Goal: Navigation & Orientation: Find specific page/section

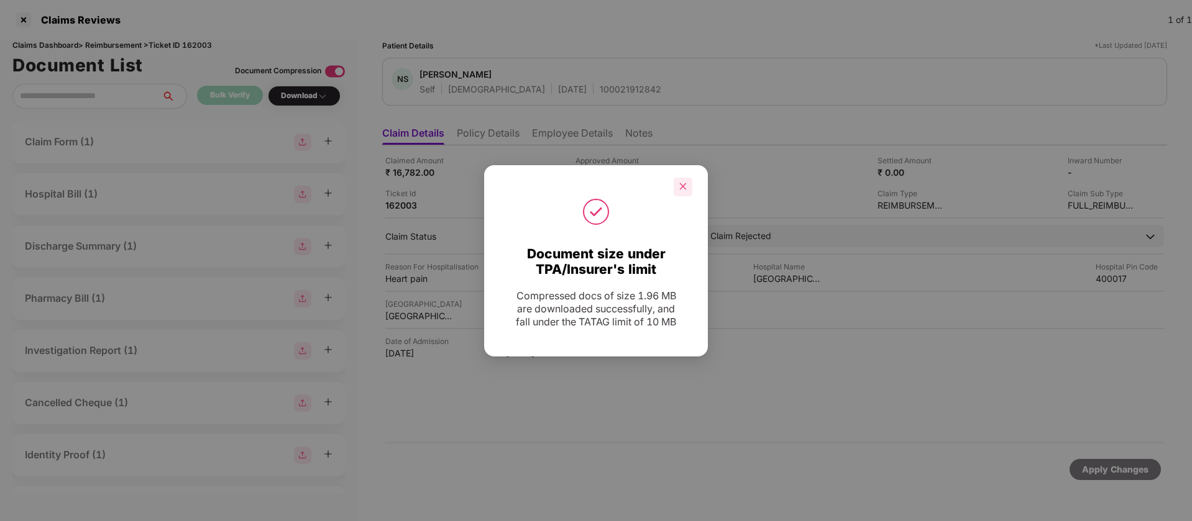
click at [687, 181] on div at bounding box center [683, 187] width 19 height 19
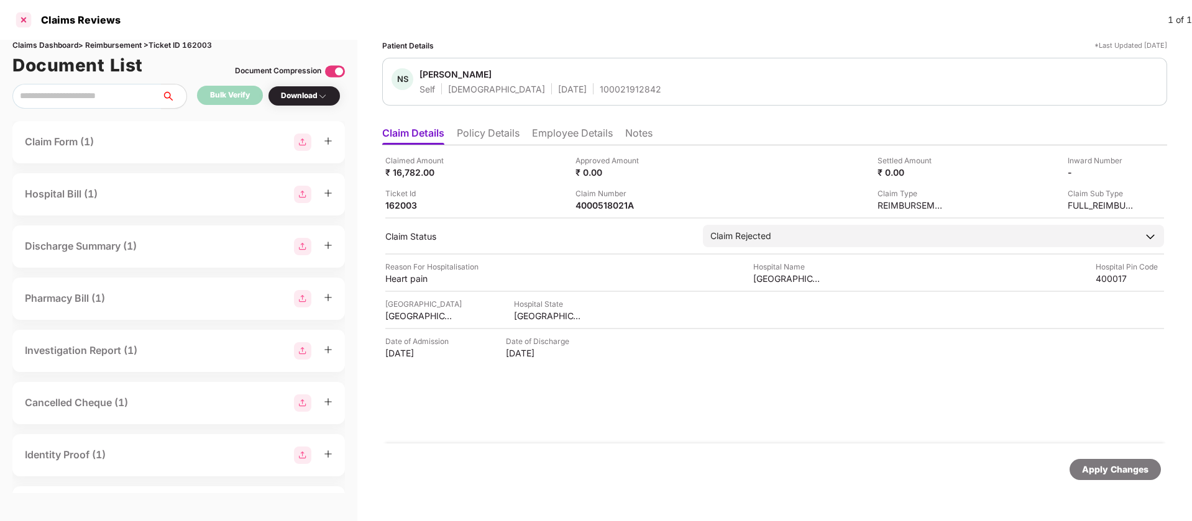
click at [22, 16] on div at bounding box center [24, 20] width 20 height 20
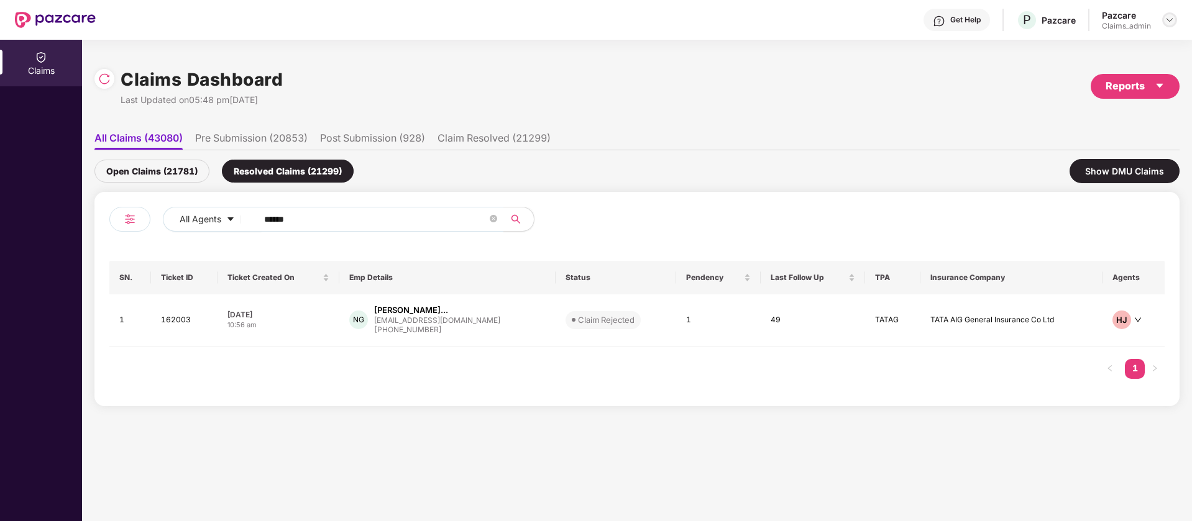
click at [1171, 18] on img at bounding box center [1169, 20] width 10 height 10
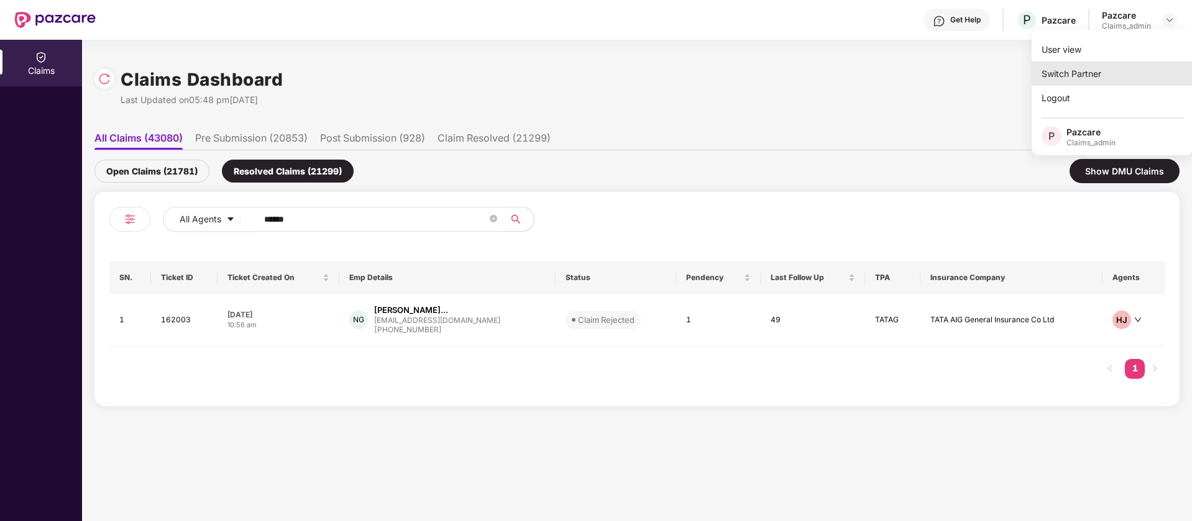
click at [1121, 68] on div "Switch Partner" at bounding box center [1112, 74] width 162 height 24
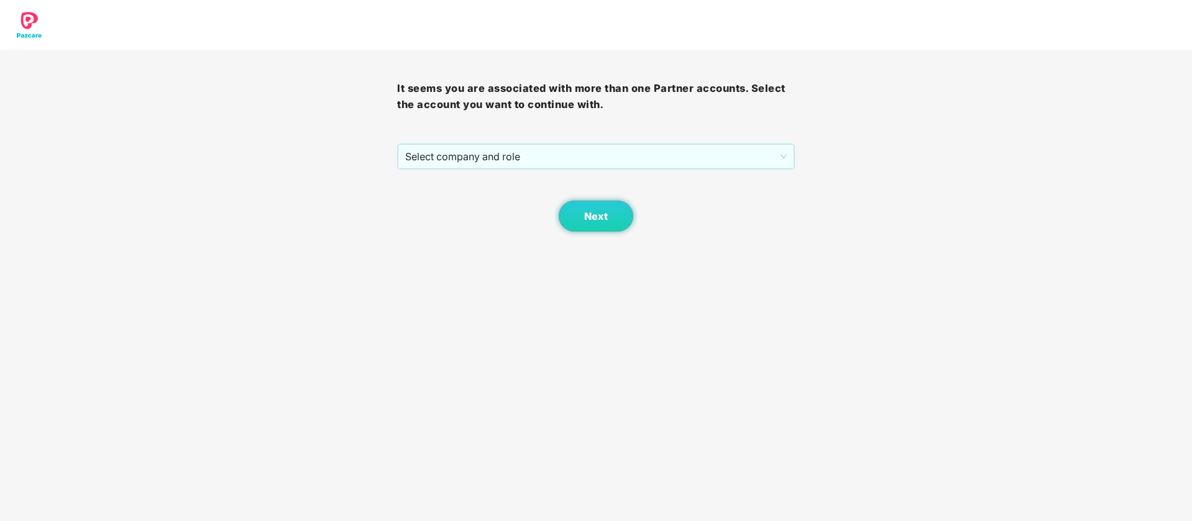
click at [603, 142] on div "It seems you are associated with more than one Partner accounts. Select the acc…" at bounding box center [595, 141] width 397 height 182
click at [587, 158] on span "Select company and role" at bounding box center [595, 157] width 381 height 24
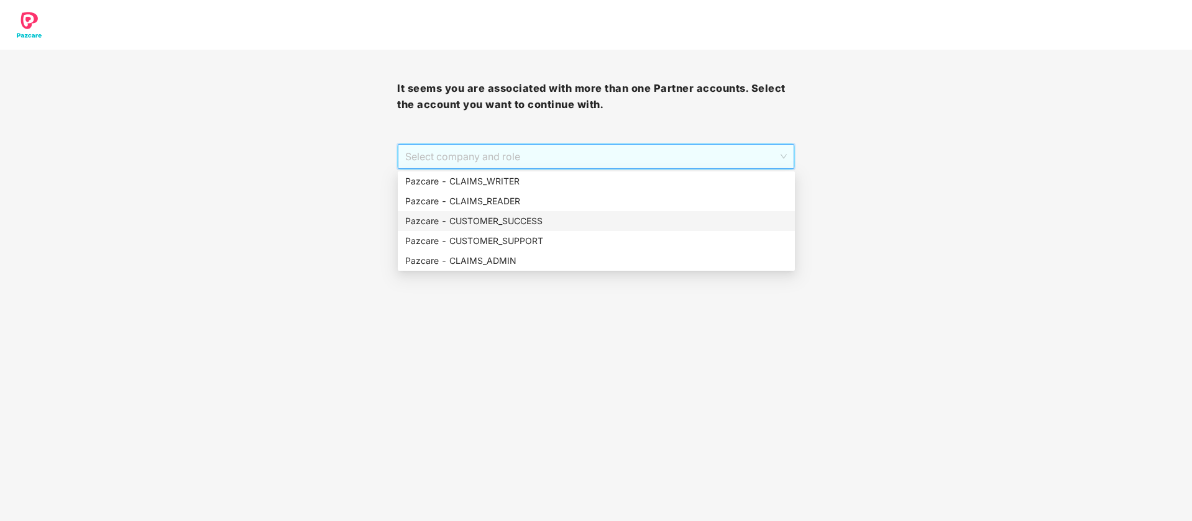
click at [510, 216] on div "Pazcare - CUSTOMER_SUCCESS" at bounding box center [596, 221] width 382 height 14
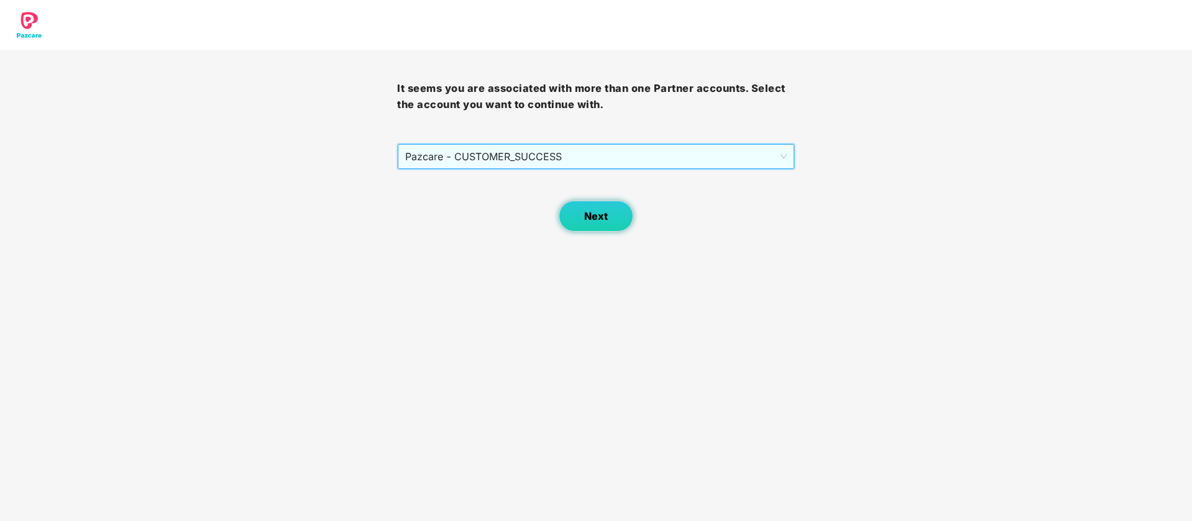
click at [597, 213] on span "Next" at bounding box center [596, 217] width 24 height 12
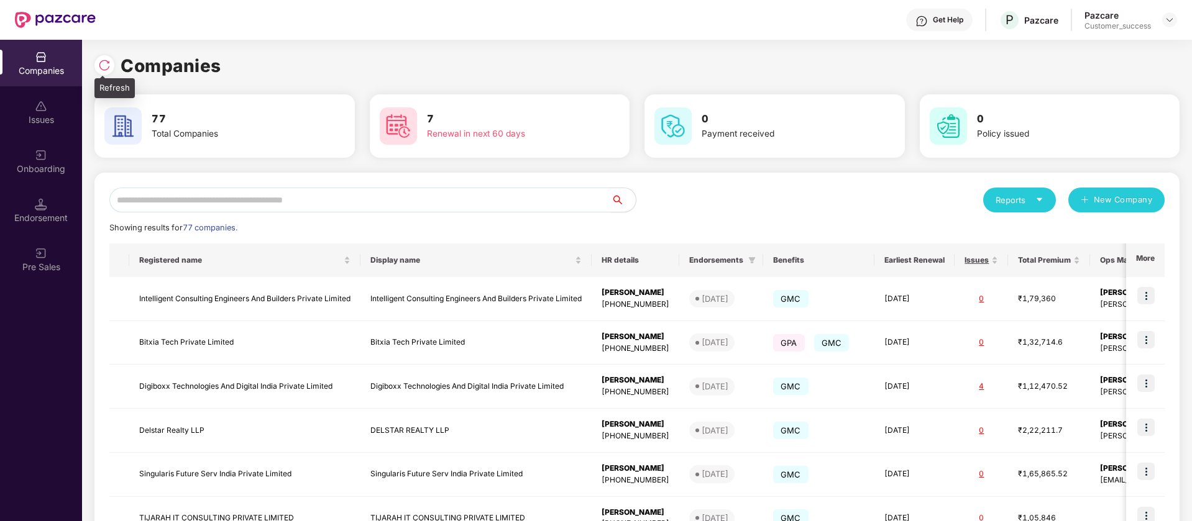
click at [103, 63] on img at bounding box center [104, 65] width 12 height 12
click at [180, 263] on span "Registered name" at bounding box center [240, 260] width 202 height 10
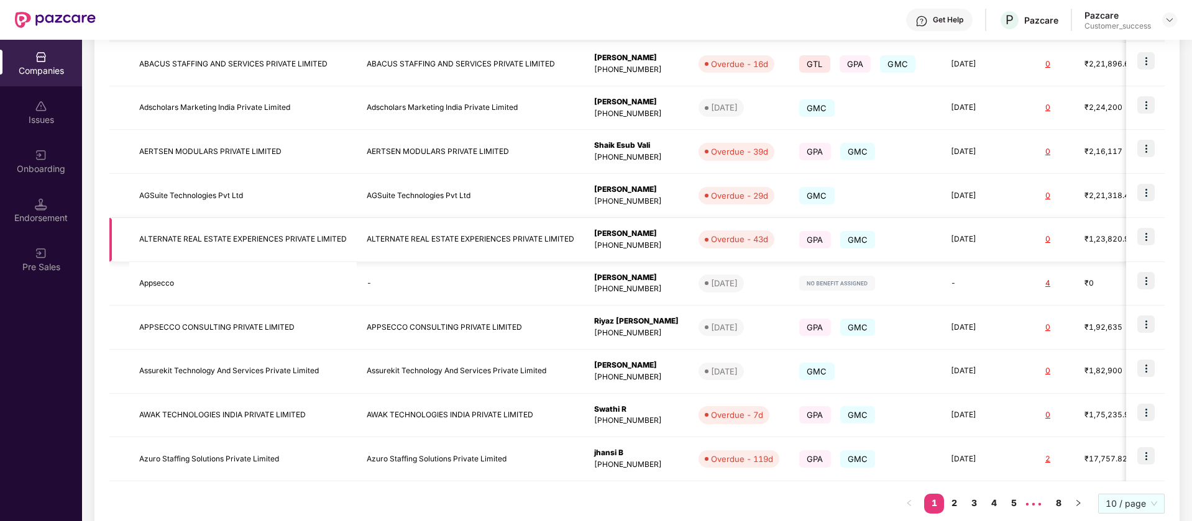
scroll to position [265, 0]
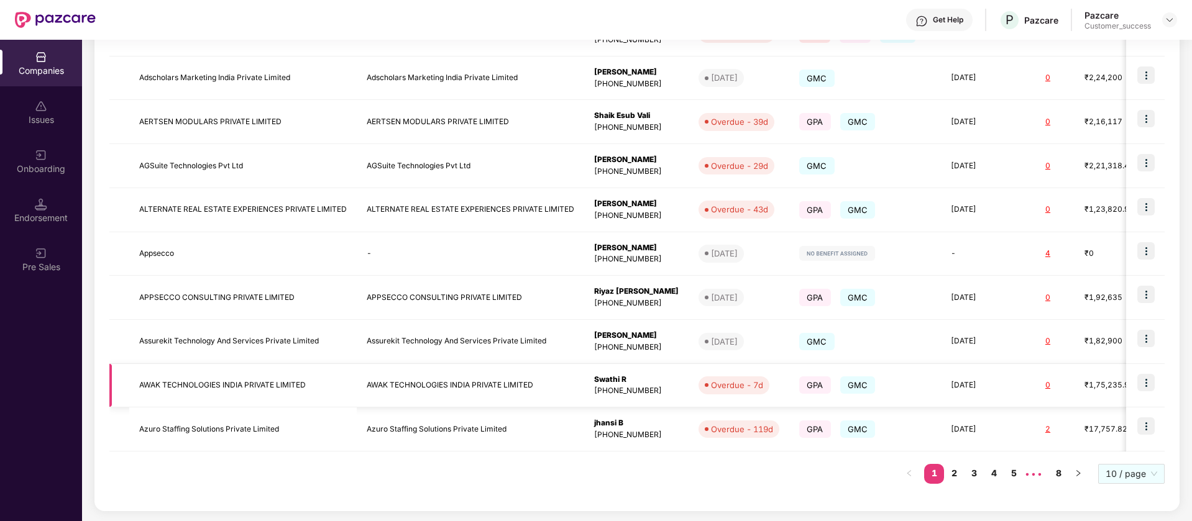
click at [1151, 383] on img at bounding box center [1145, 382] width 17 height 17
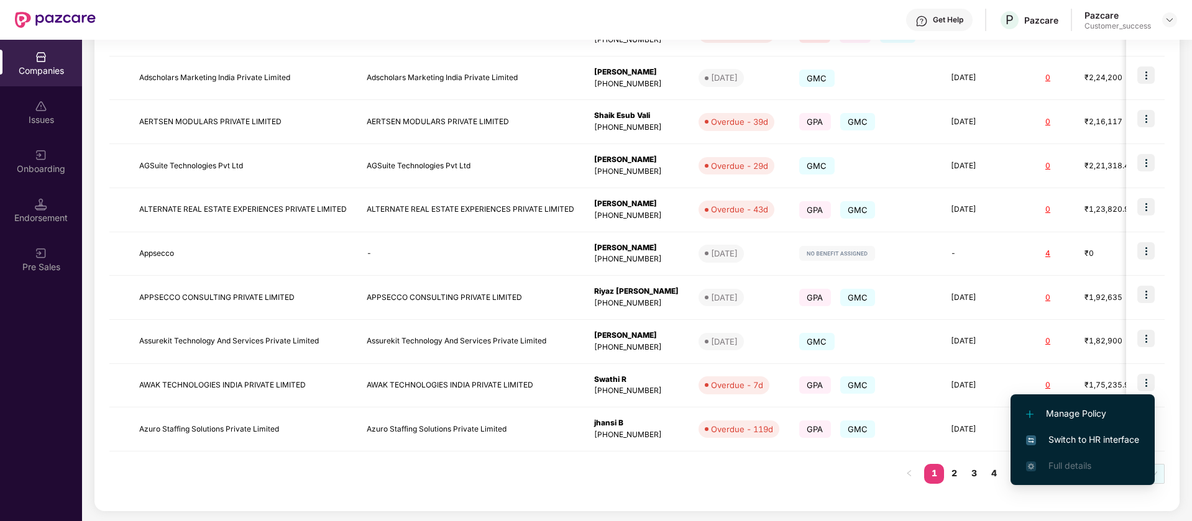
click at [1116, 439] on span "Switch to HR interface" at bounding box center [1082, 440] width 113 height 14
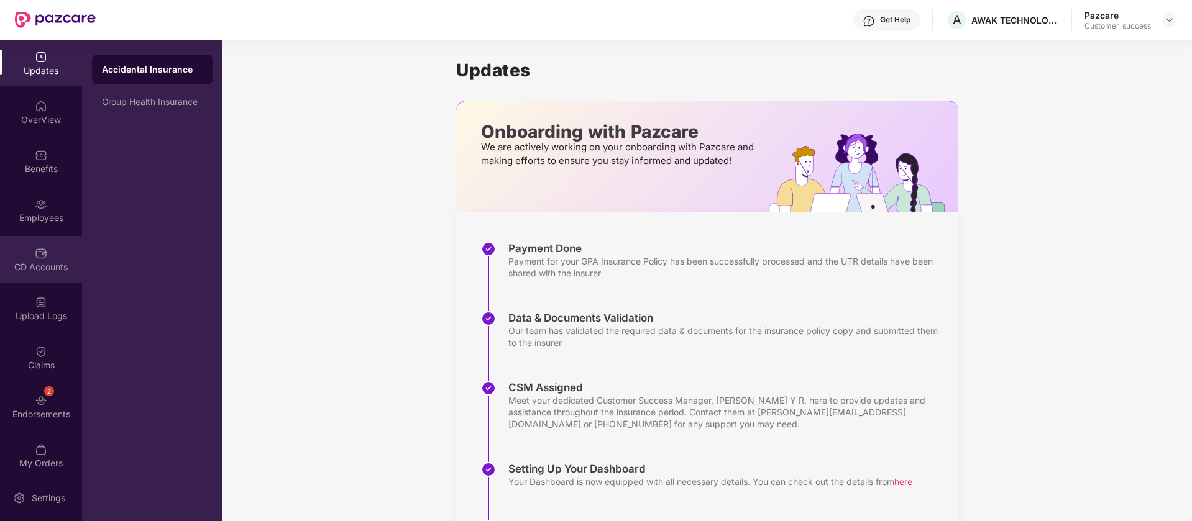
click at [47, 253] on div "CD Accounts" at bounding box center [41, 259] width 82 height 47
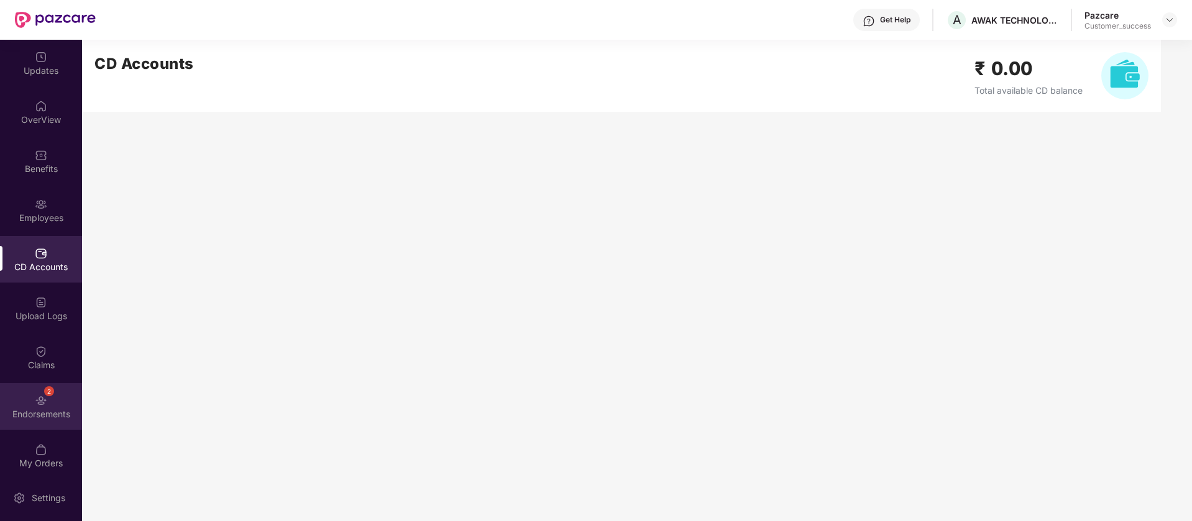
click at [45, 395] on div "2" at bounding box center [49, 391] width 10 height 10
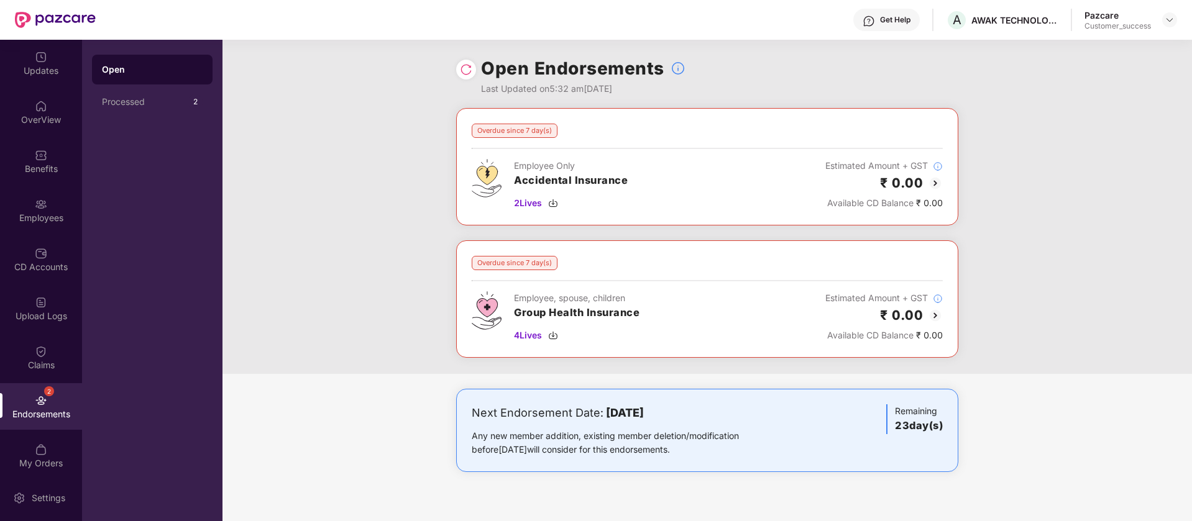
click at [931, 186] on img at bounding box center [935, 183] width 15 height 15
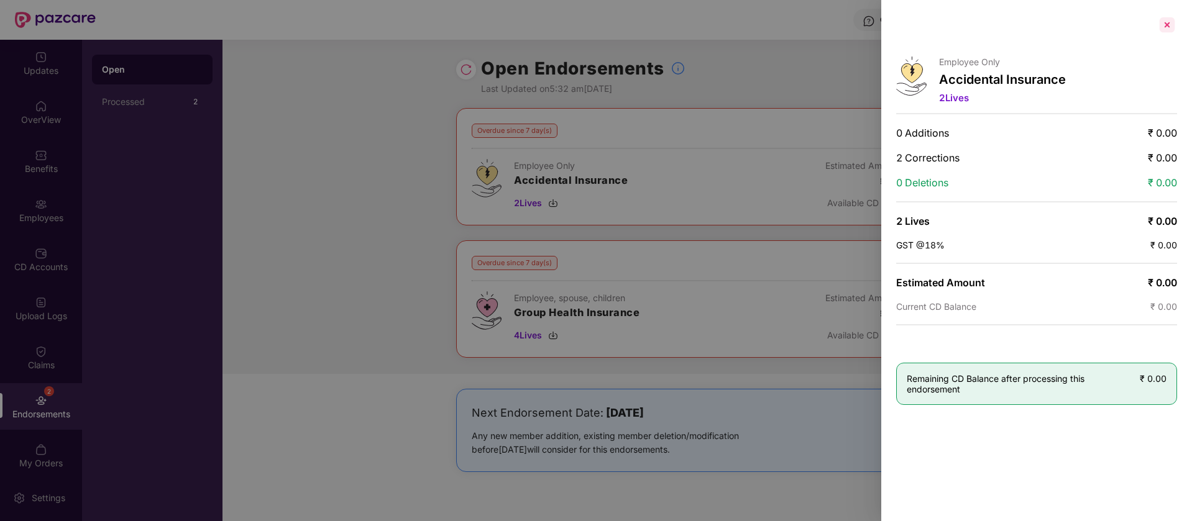
click at [1168, 22] on div at bounding box center [1167, 25] width 20 height 20
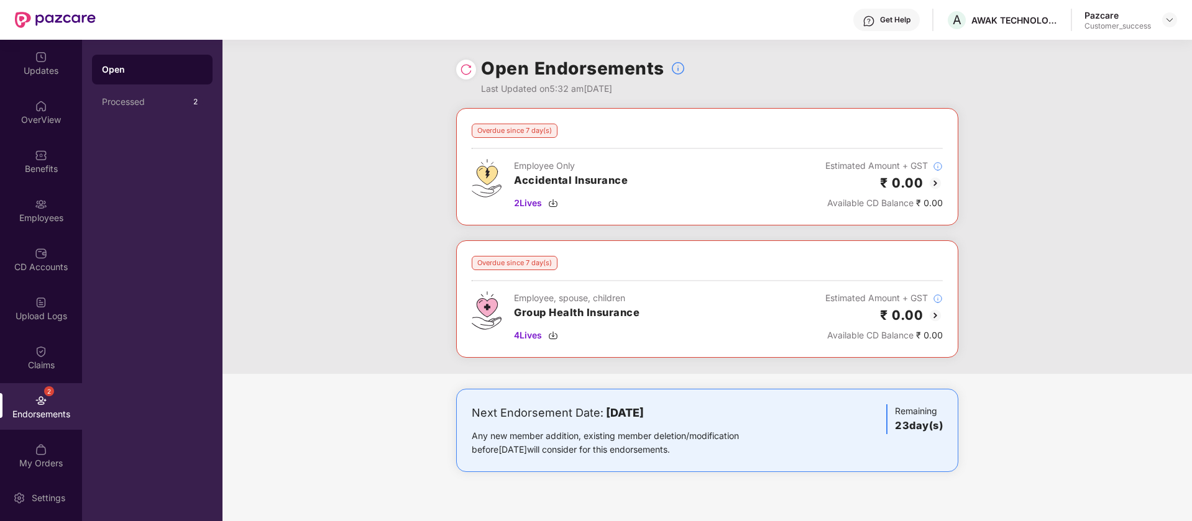
click at [935, 314] on img at bounding box center [935, 315] width 15 height 15
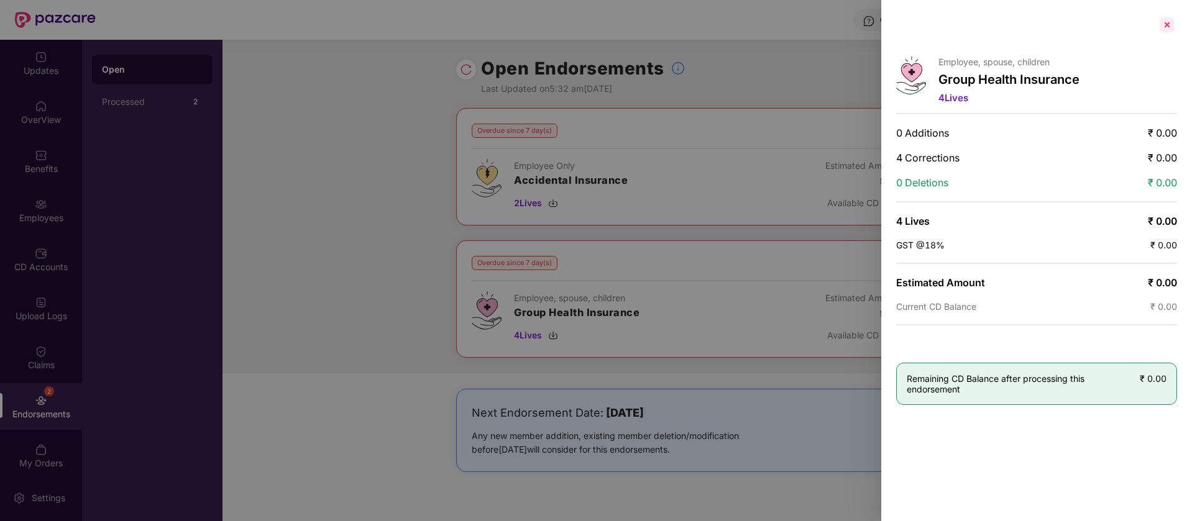
click at [1166, 22] on div at bounding box center [1167, 25] width 20 height 20
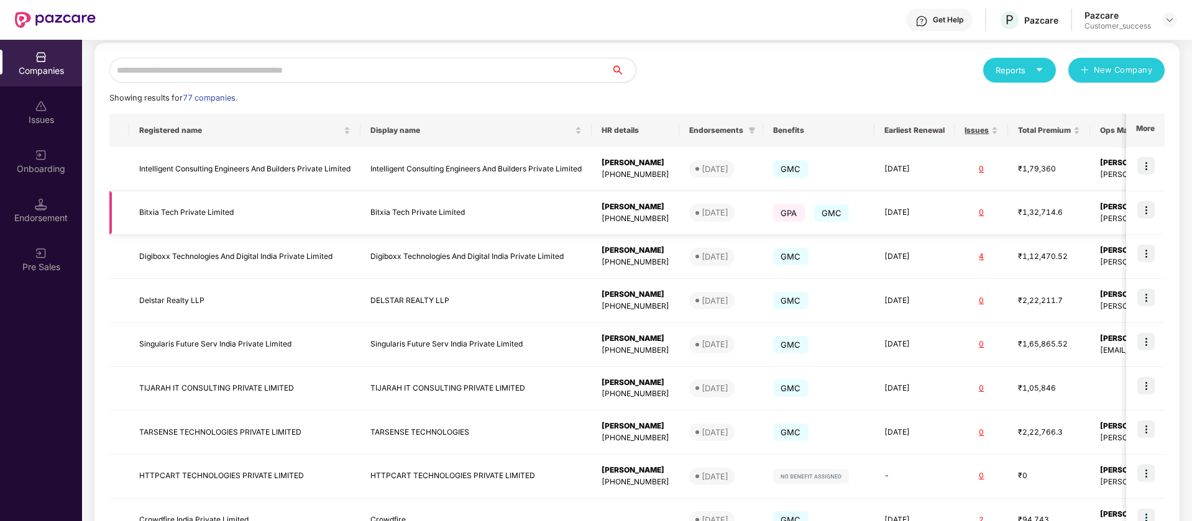
scroll to position [155, 0]
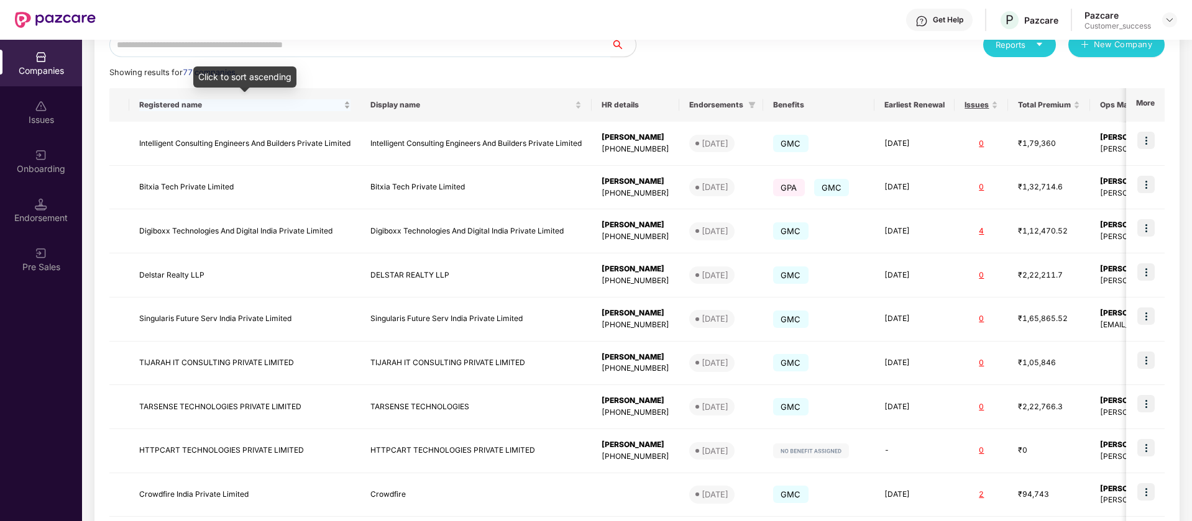
click at [188, 101] on span "Registered name" at bounding box center [240, 105] width 202 height 10
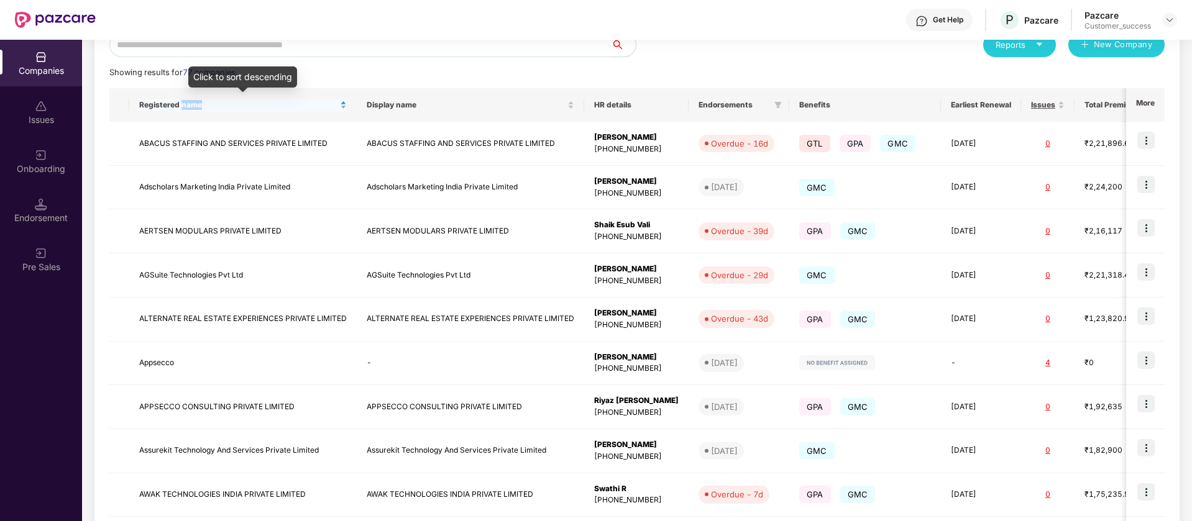
click at [188, 101] on span "Registered name" at bounding box center [238, 105] width 198 height 10
